Goal: Navigation & Orientation: Find specific page/section

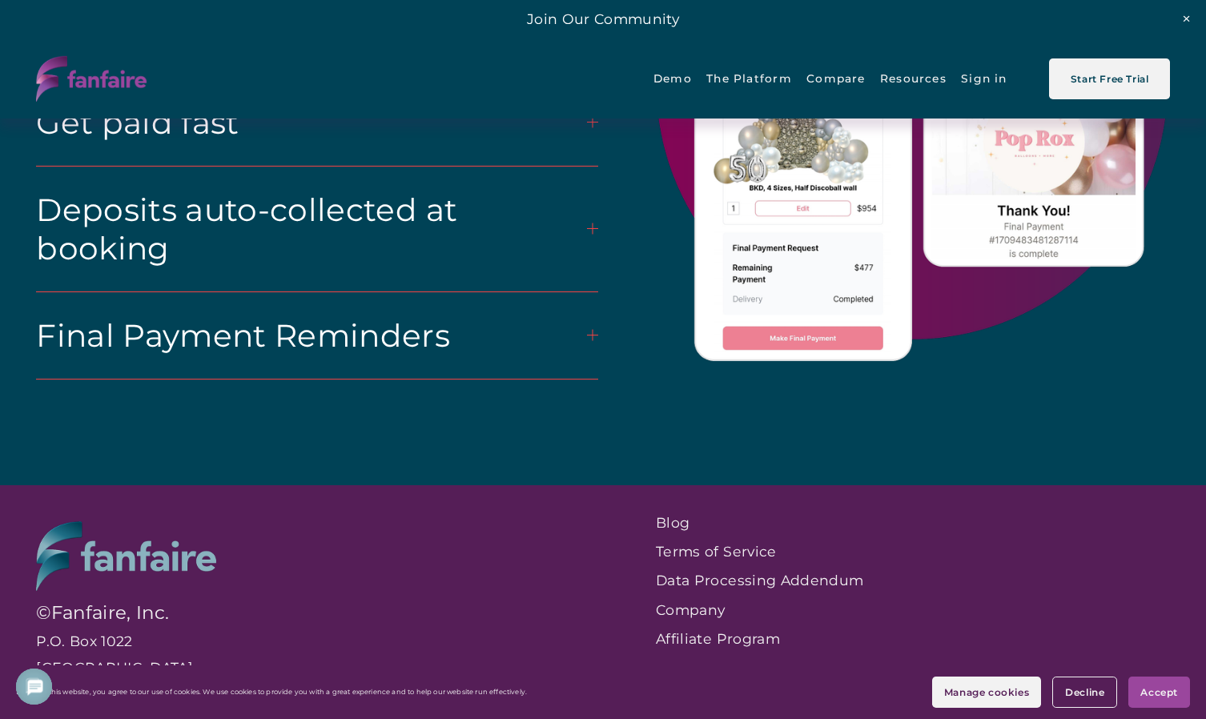
scroll to position [425, 0]
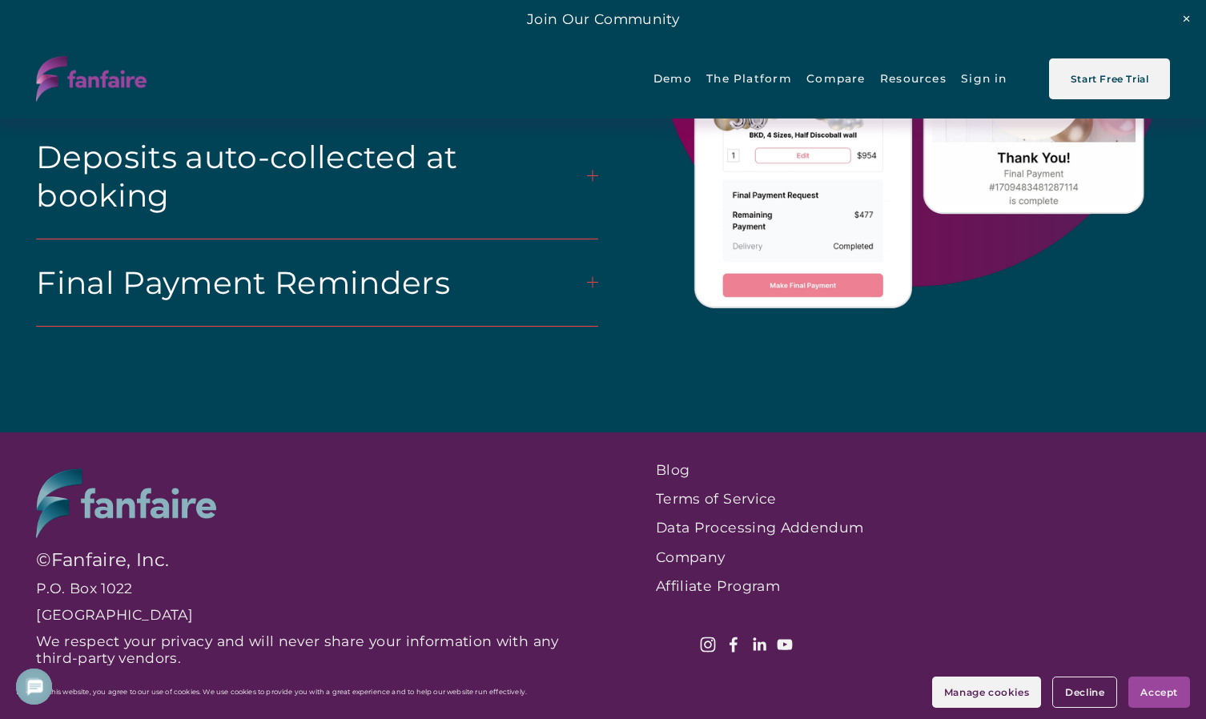
click at [689, 561] on link "Company" at bounding box center [841, 557] width 371 height 17
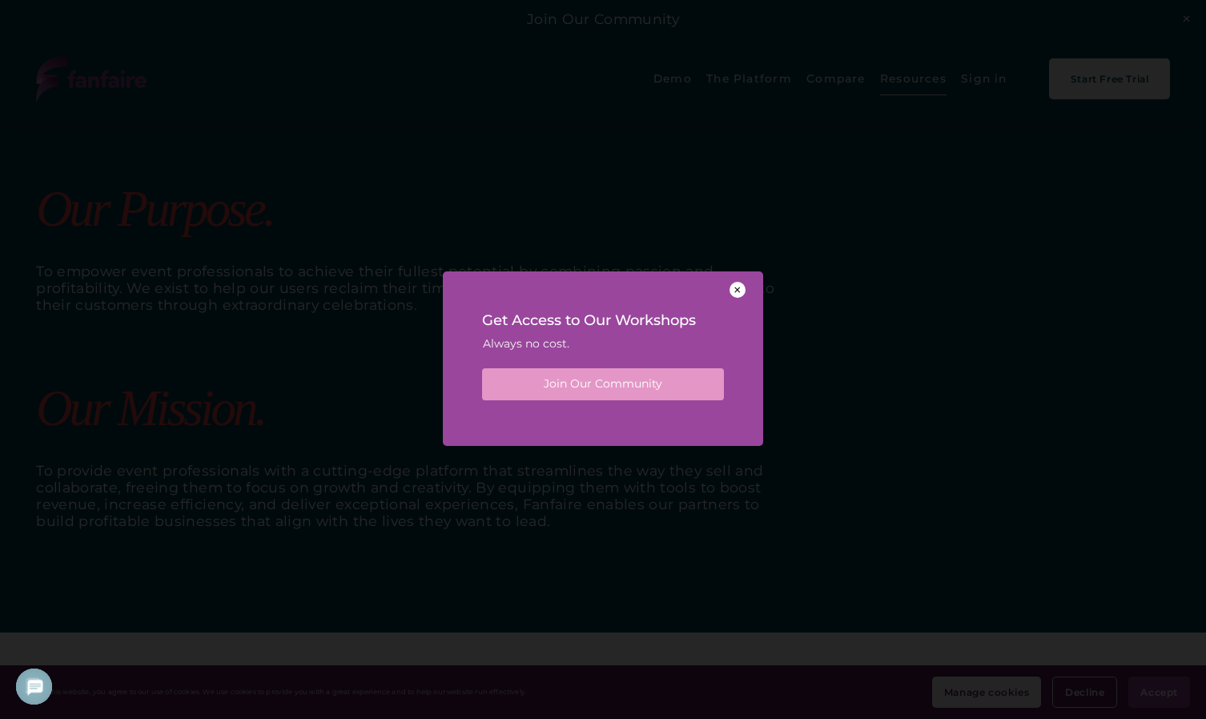
click at [737, 287] on div at bounding box center [738, 290] width 16 height 16
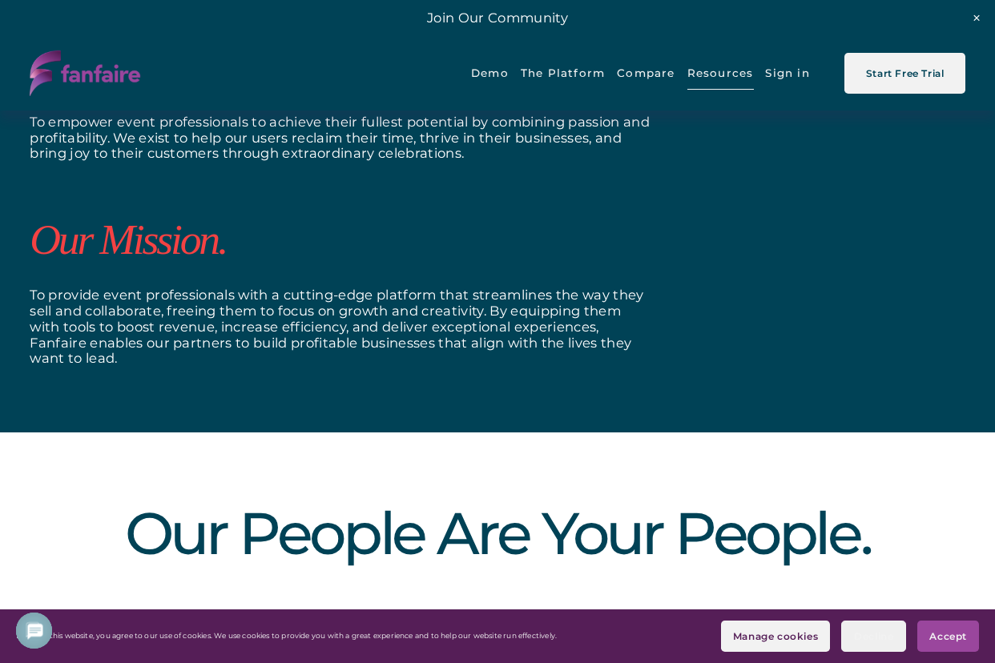
click at [886, 642] on button "Decline" at bounding box center [873, 636] width 65 height 31
